Goal: Transaction & Acquisition: Purchase product/service

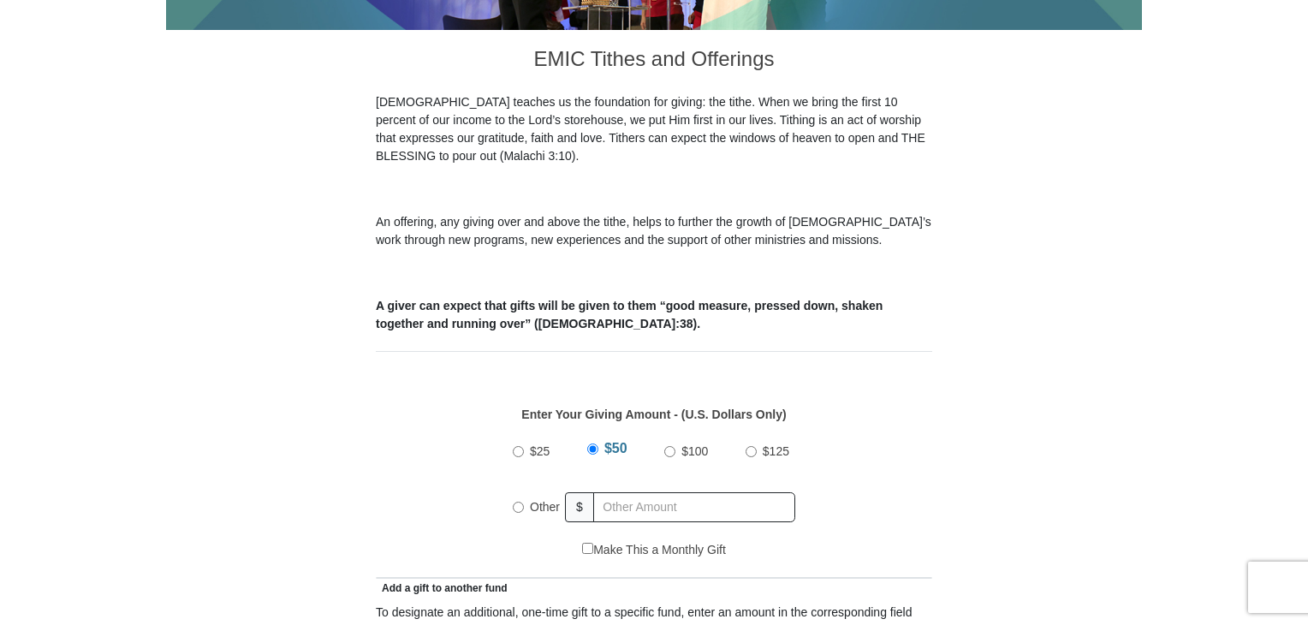
scroll to position [462, 0]
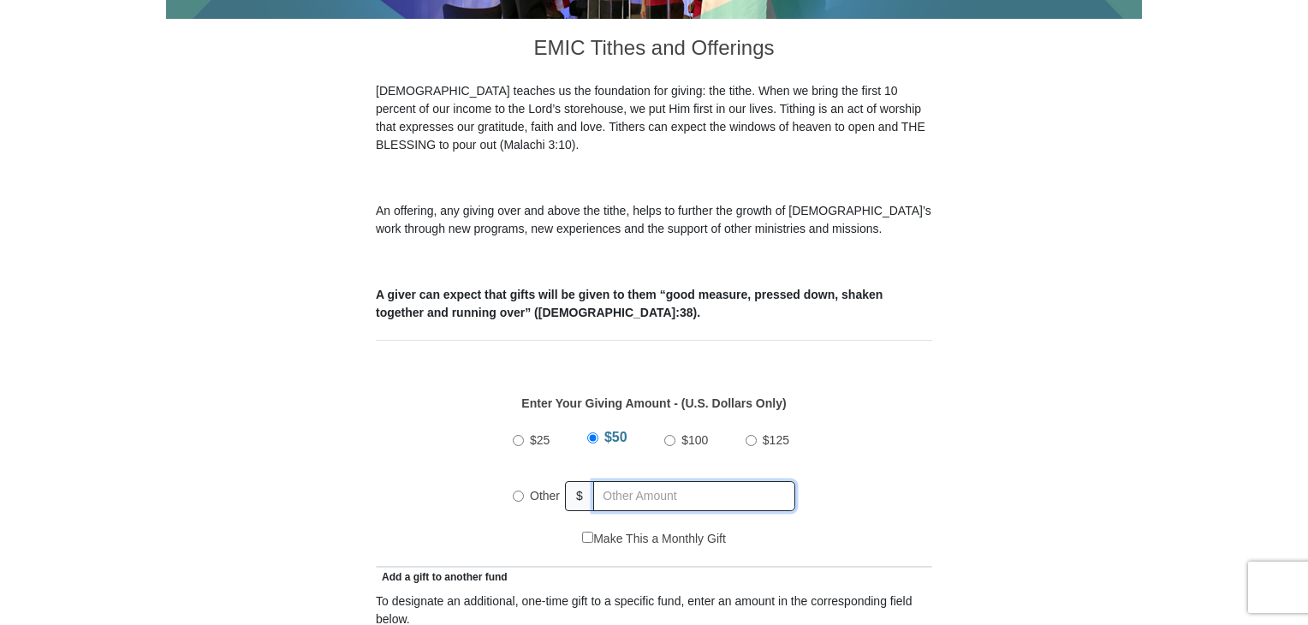
radio input "true"
click at [634, 481] on input "text" at bounding box center [697, 496] width 196 height 30
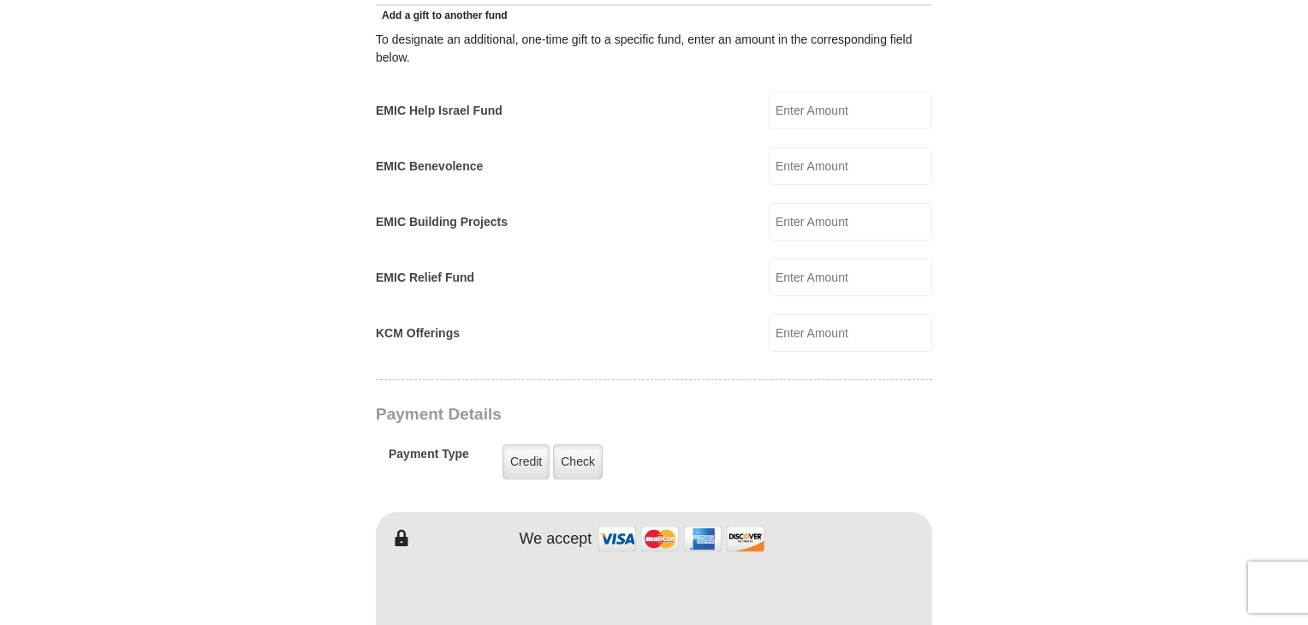
scroll to position [1031, 0]
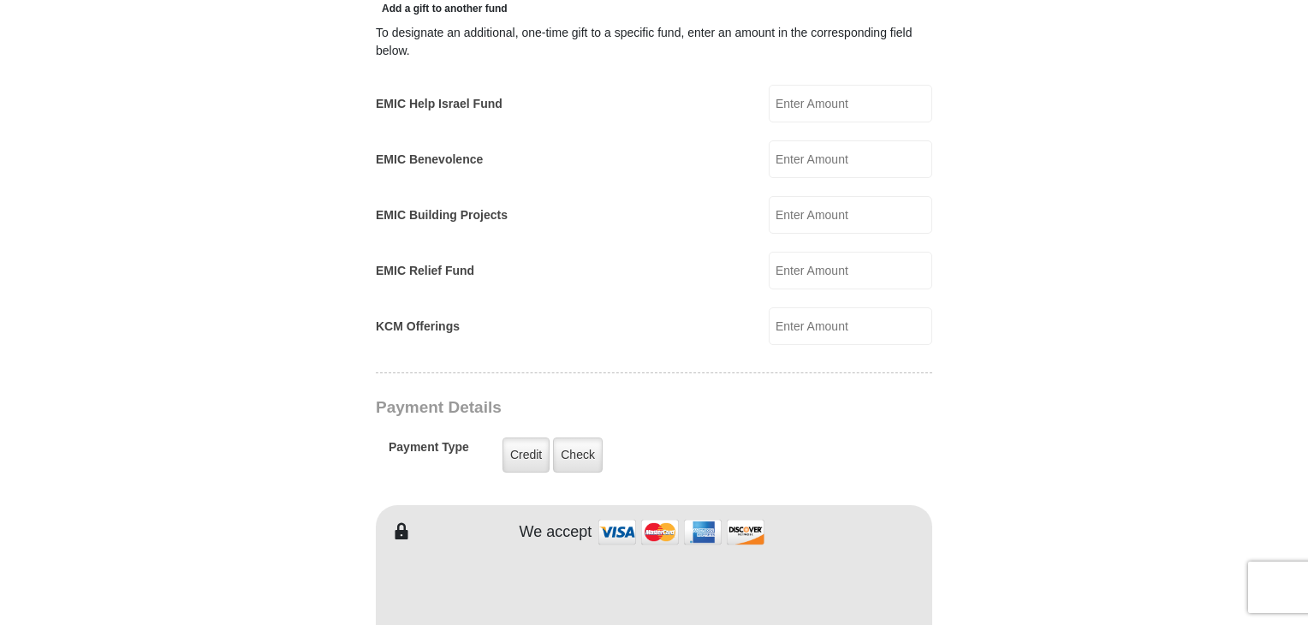
type input "1133"
click at [807, 307] on input "KCM Offerings" at bounding box center [850, 326] width 163 height 38
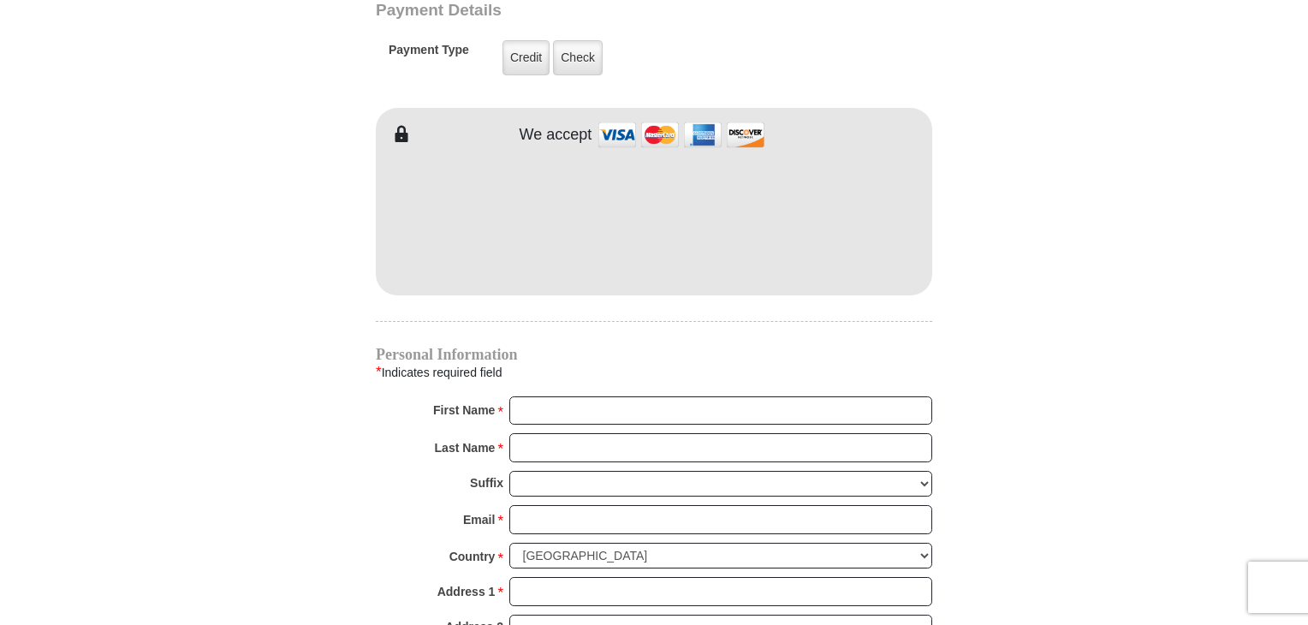
scroll to position [1435, 0]
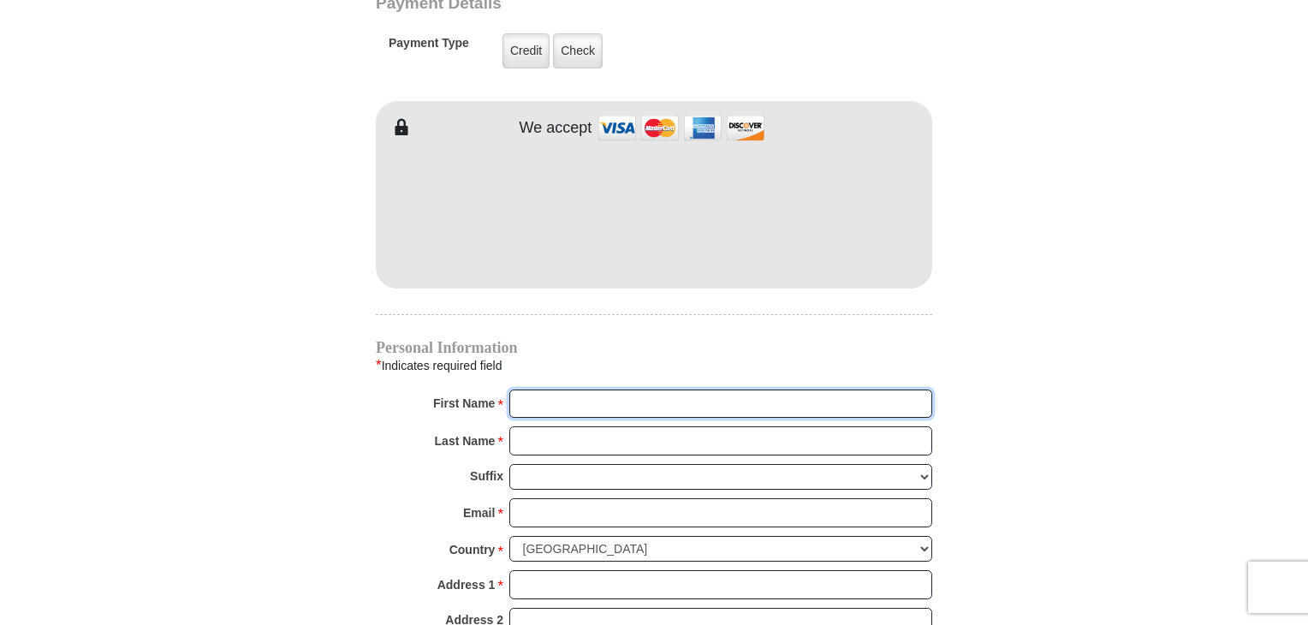
click at [618, 389] on input "First Name *" at bounding box center [720, 403] width 423 height 29
type input "Patrice"
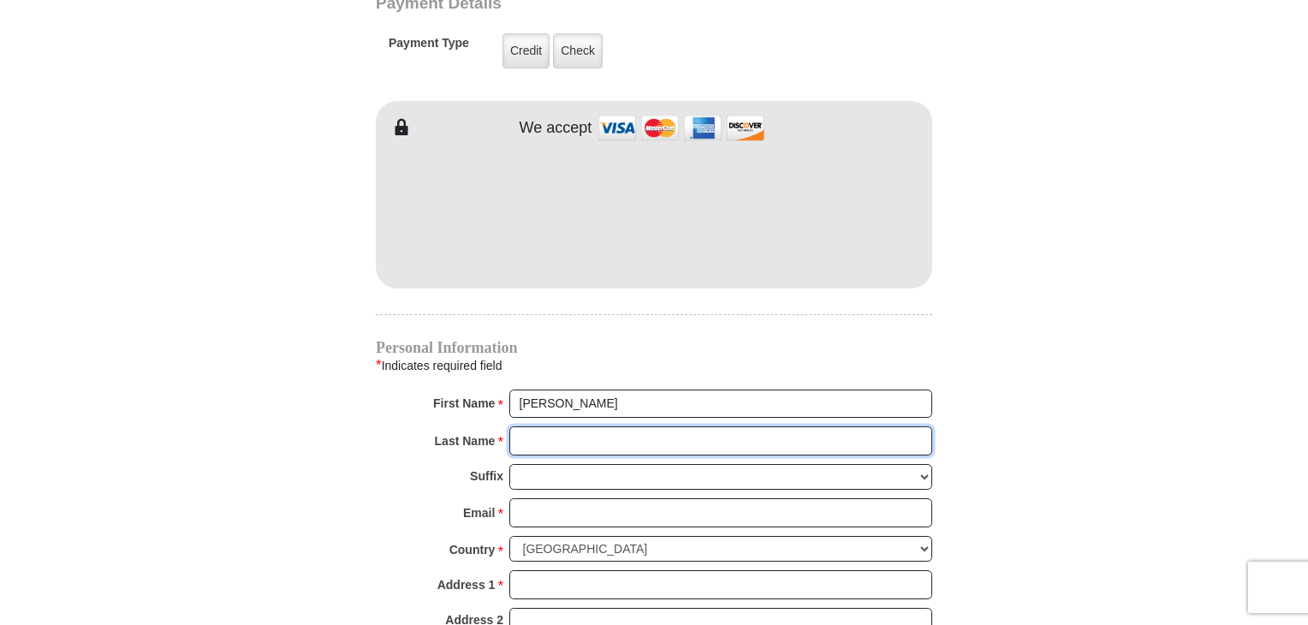
click at [599, 426] on input "Last Name *" at bounding box center [720, 440] width 423 height 29
type input "Hepburn"
click at [597, 464] on select "Jr Sr I II III IV V VI" at bounding box center [720, 477] width 423 height 27
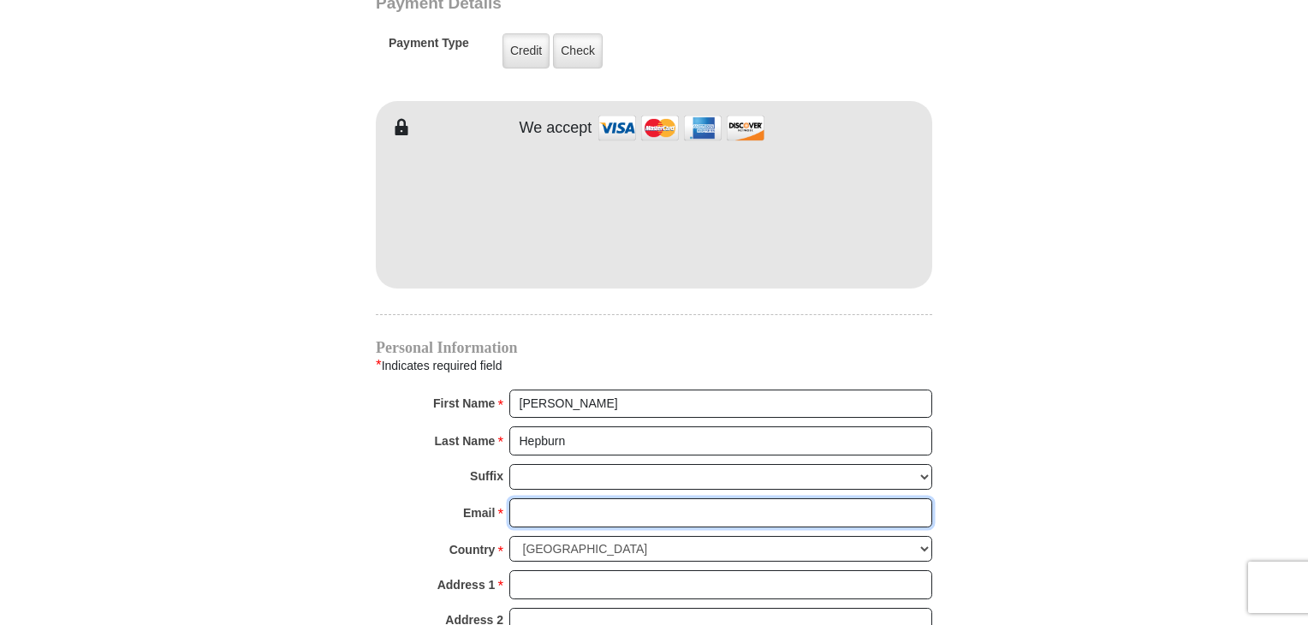
click at [589, 498] on input "Email *" at bounding box center [720, 512] width 423 height 29
type input "mathdoctorpatrice@yahoo.com"
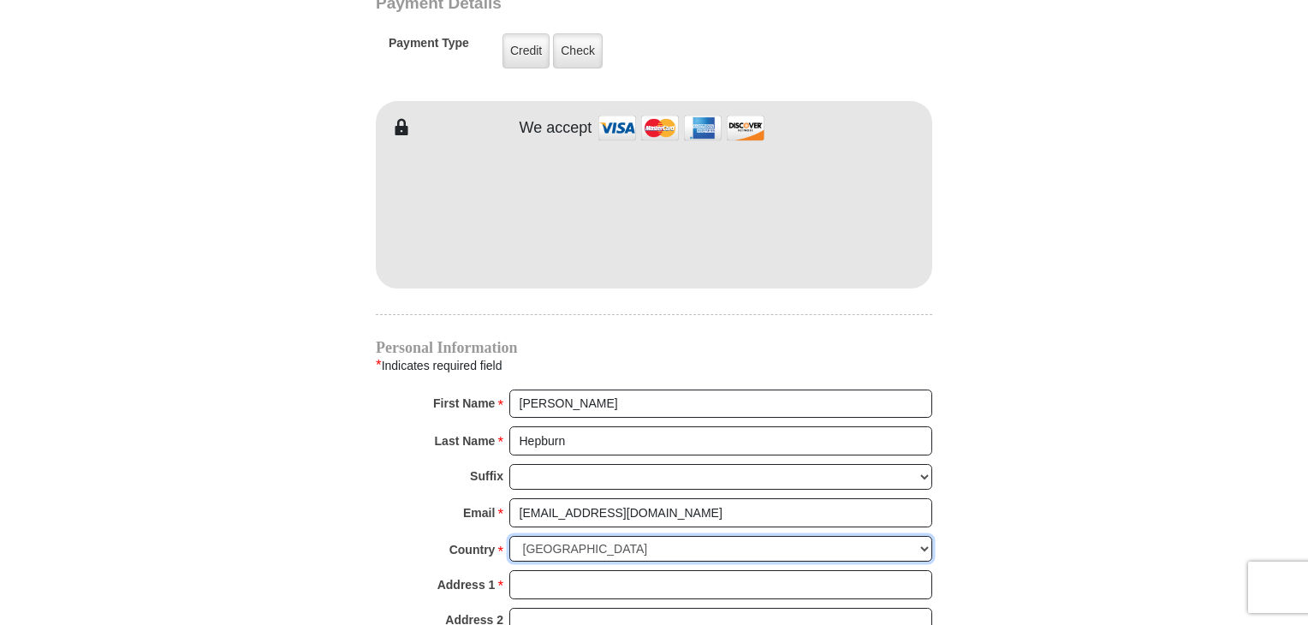
select select "BS"
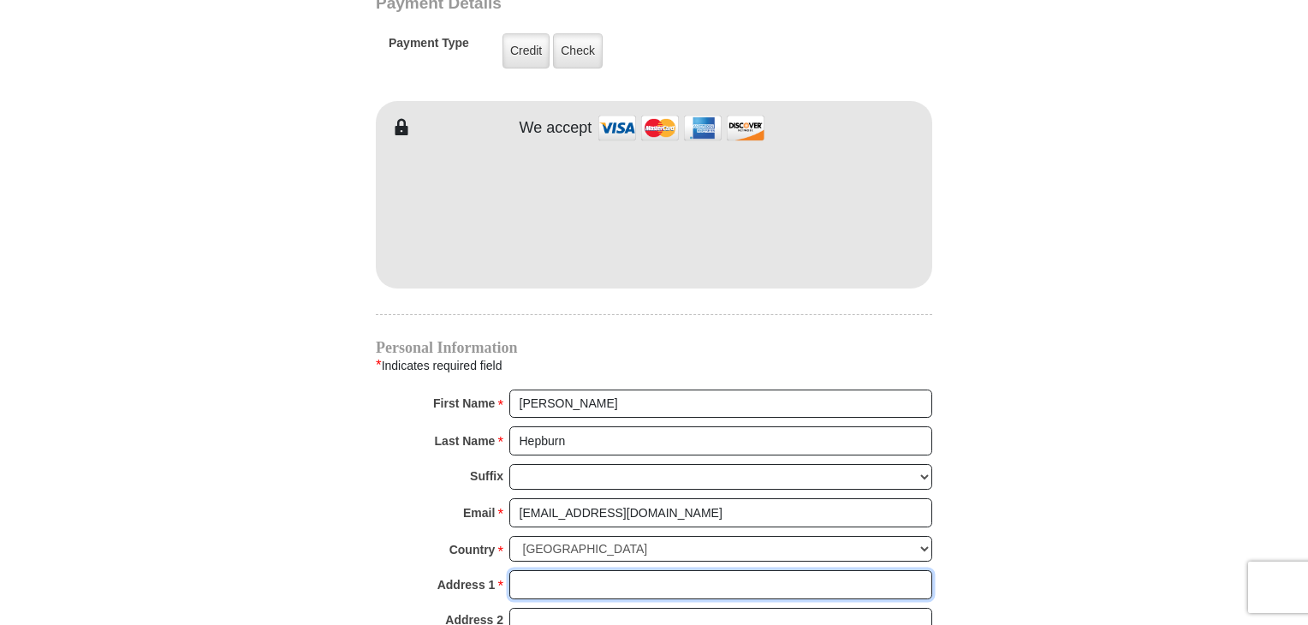
type input "Sidney Street - Boyd Subdivisions"
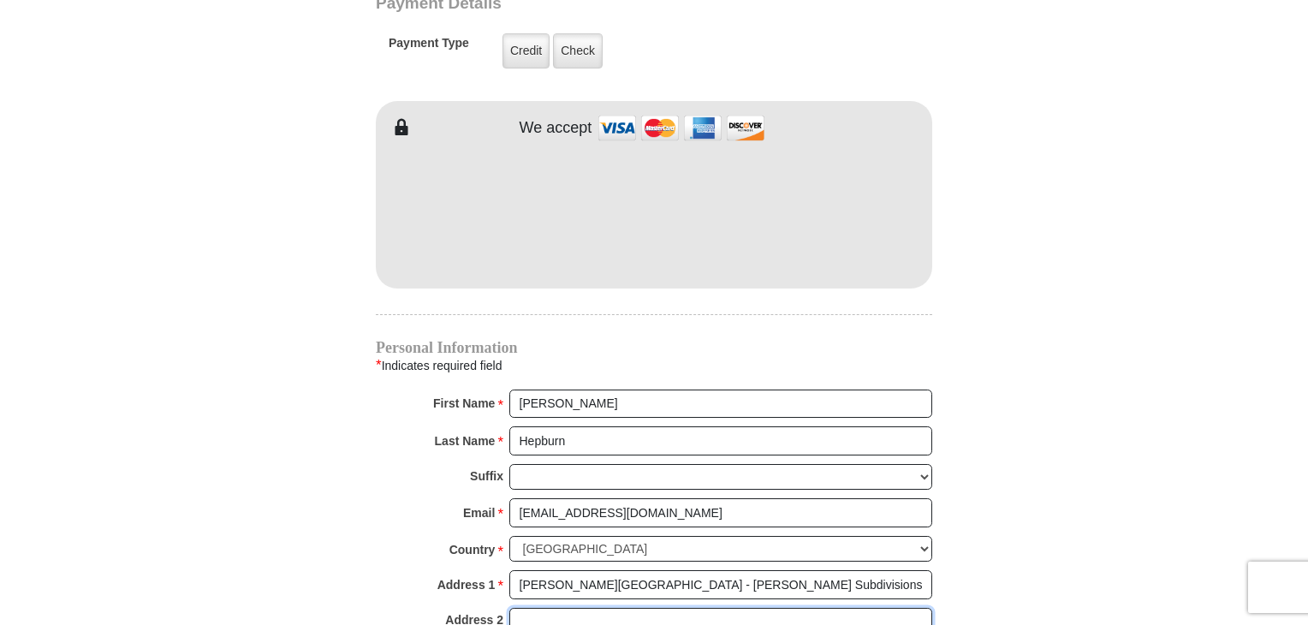
type input "Special notes. This seed is for my Tithes of $100"
type input "Nassau"
type input "2428011215"
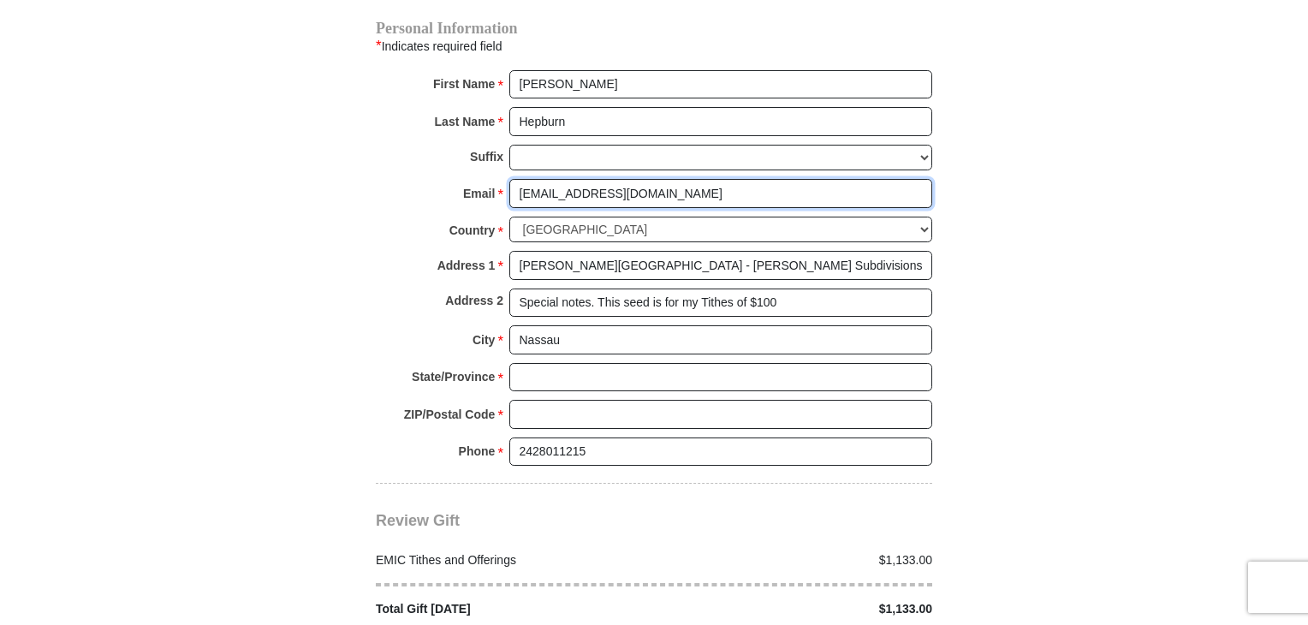
scroll to position [1760, 0]
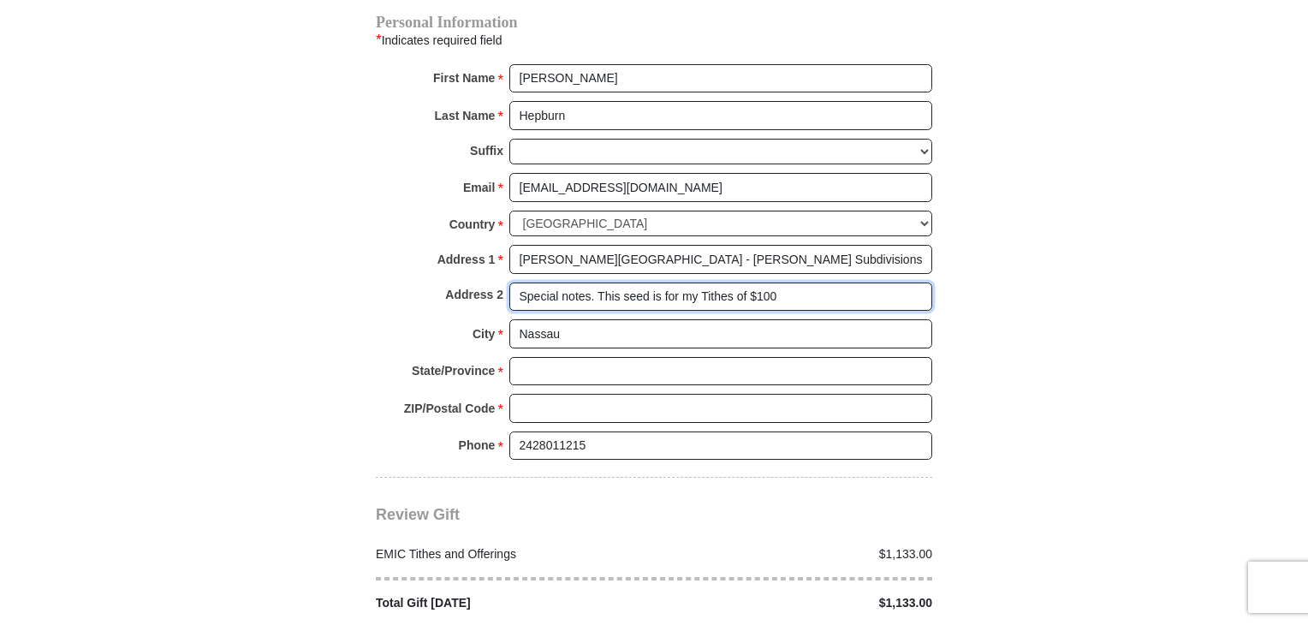
click at [780, 282] on input "Special notes. This seed is for my Tithes of $100" at bounding box center [720, 296] width 423 height 29
click at [895, 282] on input "Special notes. This seed is for my 100 folds, Feast & Atonement day" at bounding box center [720, 296] width 423 height 29
click at [719, 282] on input "Special notes. This seed is for my 100 folds, Feast & Atonement day" at bounding box center [720, 296] width 423 height 29
click at [887, 282] on input "Special notes. This seed is for my 100+ folds, Feast & Atonement day" at bounding box center [720, 296] width 423 height 29
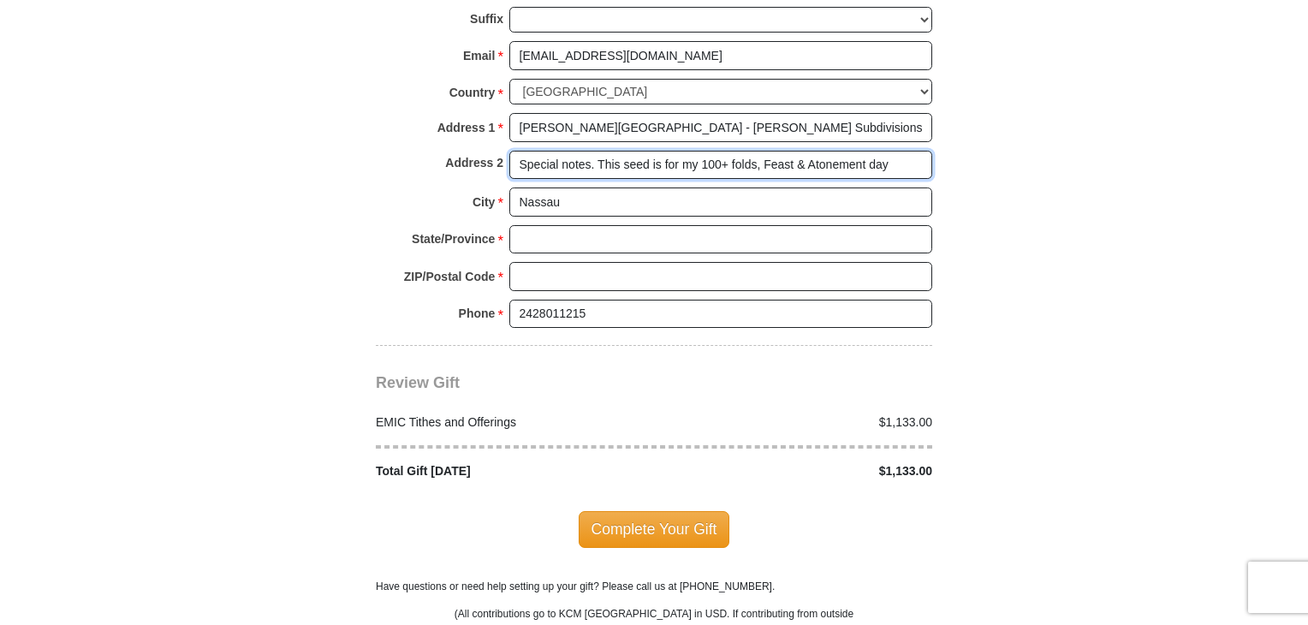
scroll to position [1895, 0]
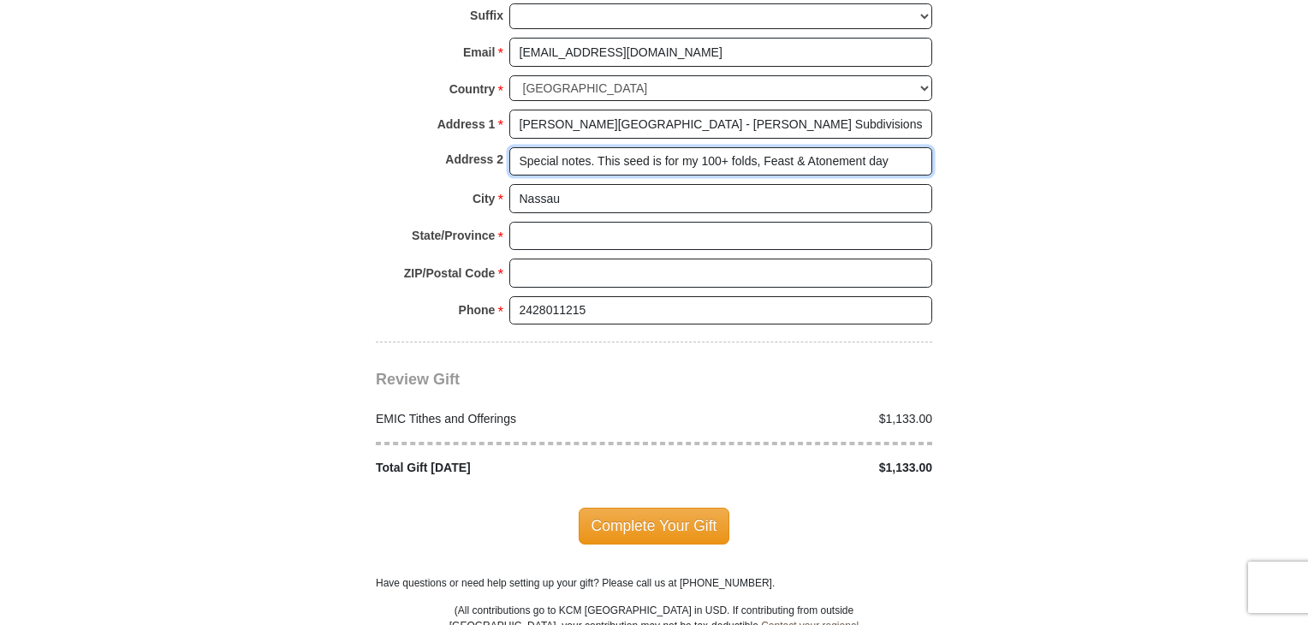
type input "Special notes. This seed is for my 100+ folds, Feast & Atonement day"
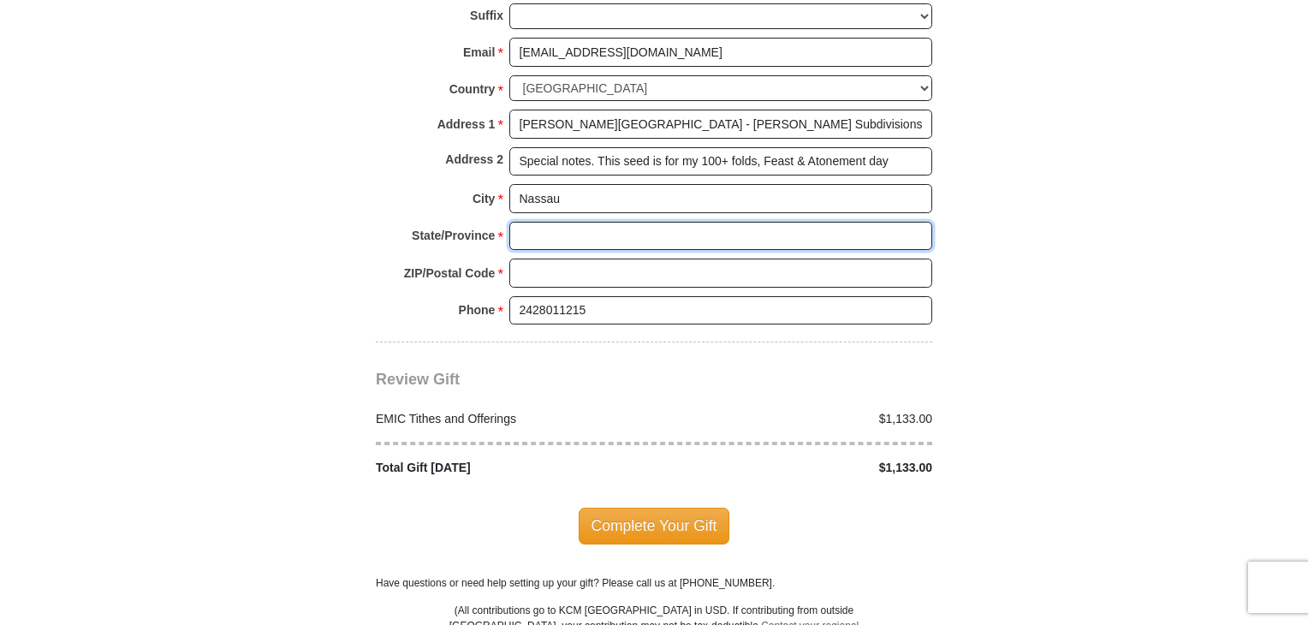
click at [604, 222] on input "State/Province *" at bounding box center [720, 236] width 423 height 29
type input "NP"
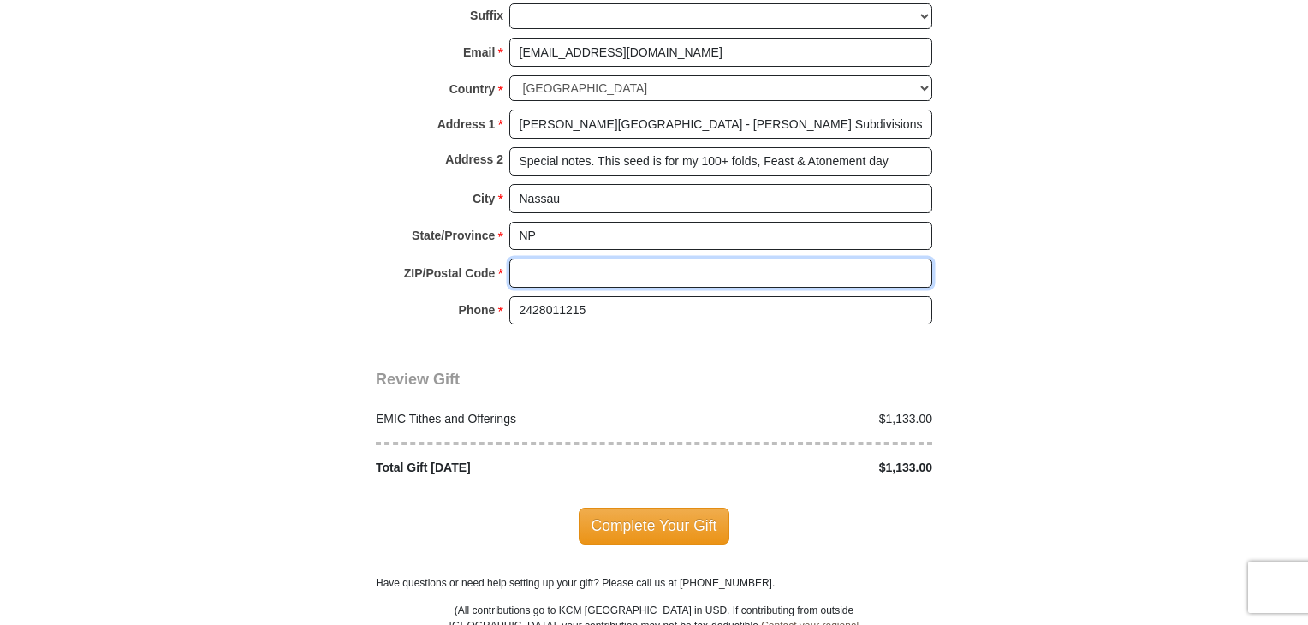
click at [588, 258] on input "ZIP/Postal Code *" at bounding box center [720, 272] width 423 height 29
type input "SP-61253"
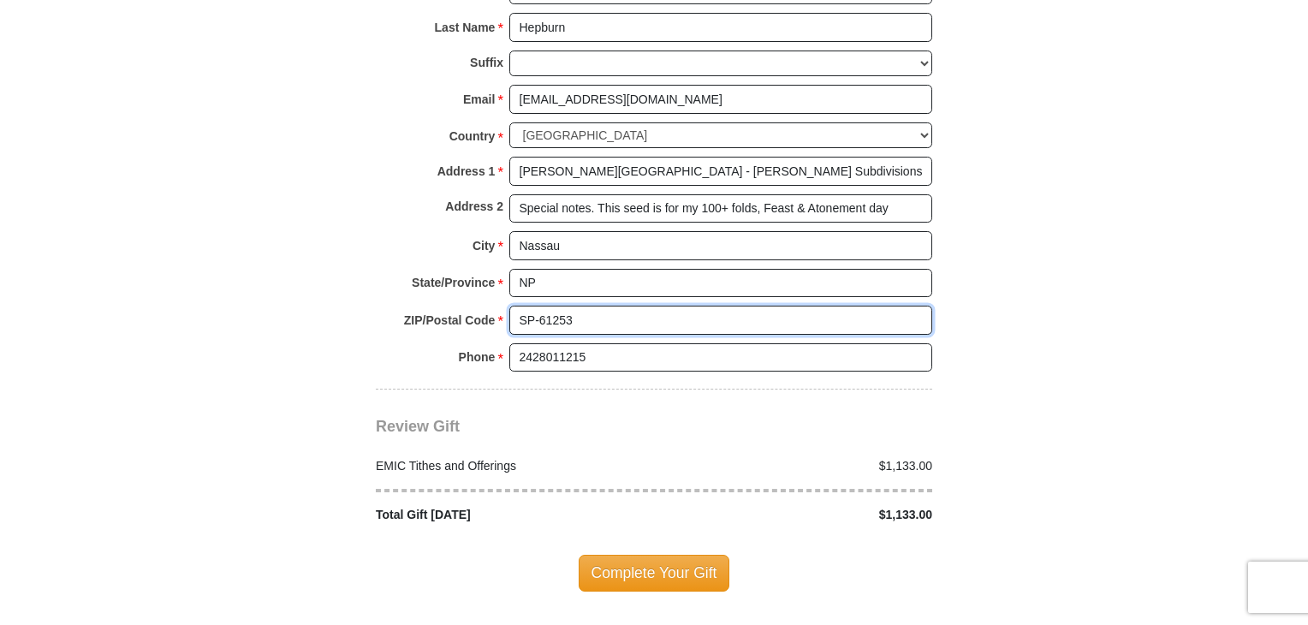
scroll to position [1689, 0]
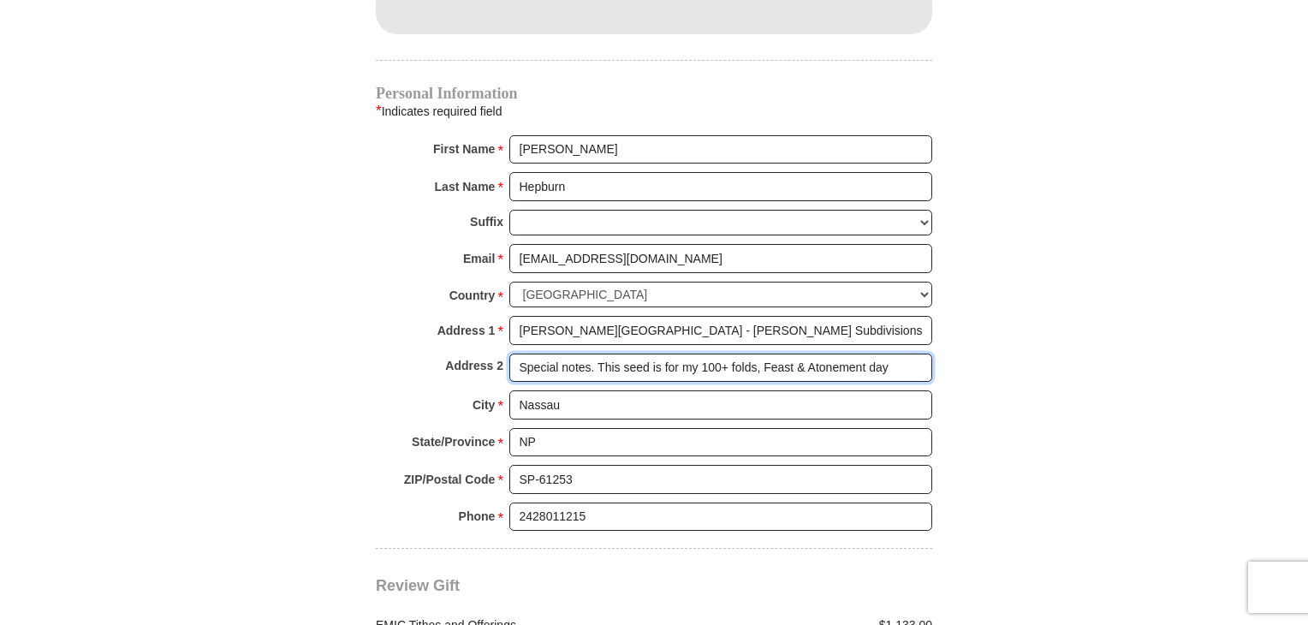
click at [698, 353] on input "Special notes. This seed is for my 100+ folds, Feast & Atonement day" at bounding box center [720, 367] width 423 height 29
click at [568, 353] on input "Special notes. Seeds for 100+ folds, Feast & Atonement day & Vision B" at bounding box center [720, 367] width 423 height 29
click at [668, 353] on input "Notes. Seeds for 100+ folds, Feast & Atonement day & Vision Board" at bounding box center [720, 367] width 423 height 29
click at [704, 353] on input "Notes. Seeds for 100+ folds, Feast & Atonement day & Vision Board" at bounding box center [720, 367] width 423 height 29
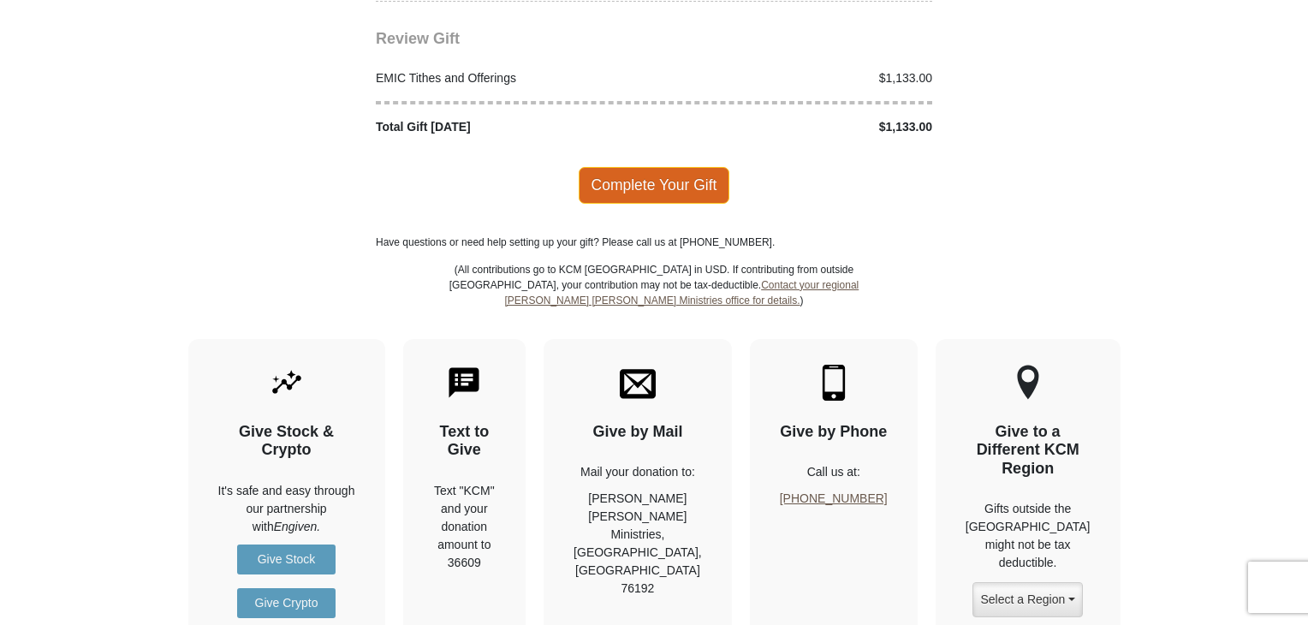
type input "Notes. Seeds for 100+ folds, Feast ofT & Atonement day & Vision Board"
click at [689, 167] on span "Complete Your Gift" at bounding box center [654, 185] width 151 height 36
